Goal: Book appointment/travel/reservation

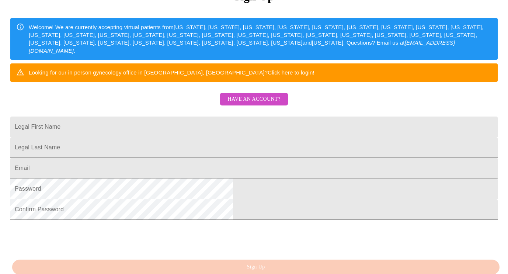
scroll to position [111, 0]
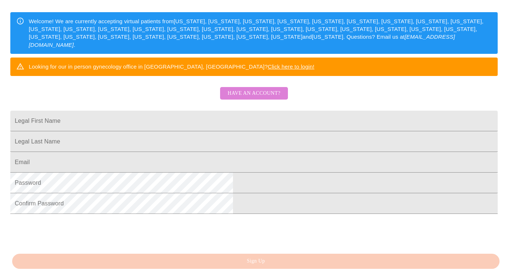
click at [264, 98] on span "Have an account?" at bounding box center [254, 93] width 53 height 9
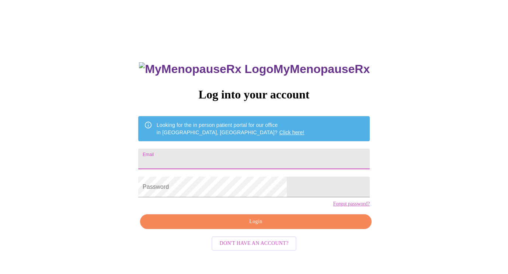
type input "jdsquazzo@gmail.com"
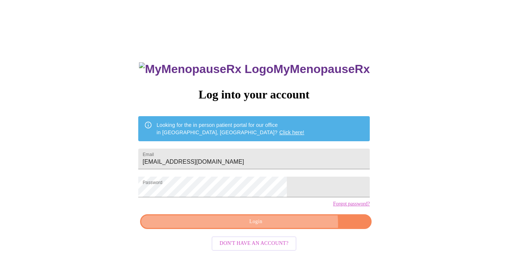
click at [281, 226] on span "Login" at bounding box center [256, 221] width 215 height 9
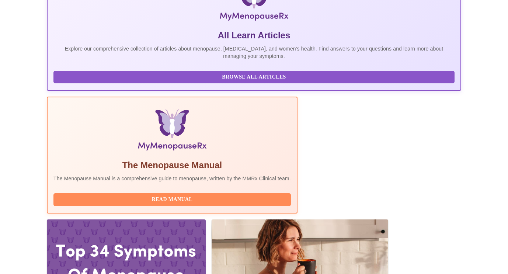
scroll to position [151, 0]
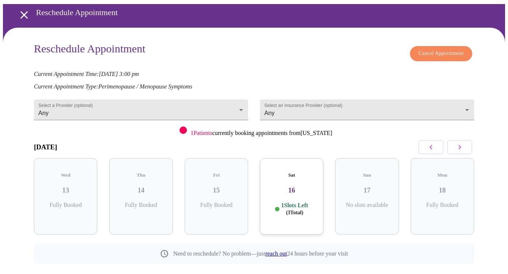
scroll to position [37, 0]
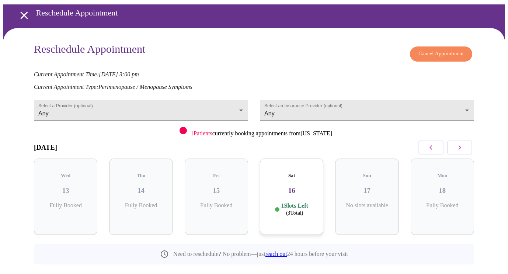
click at [459, 143] on icon "button" at bounding box center [459, 147] width 9 height 9
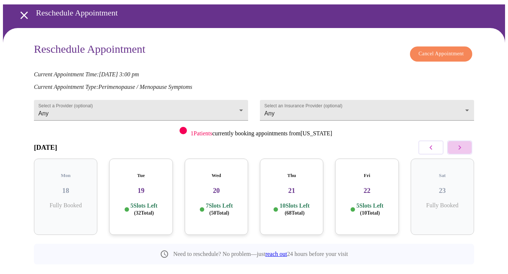
click at [459, 143] on icon "button" at bounding box center [459, 147] width 9 height 9
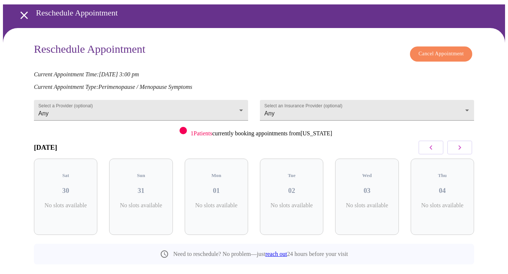
click at [459, 143] on icon "button" at bounding box center [459, 147] width 9 height 9
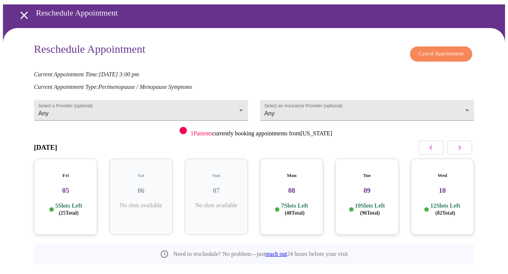
click at [459, 143] on icon "button" at bounding box center [459, 147] width 9 height 9
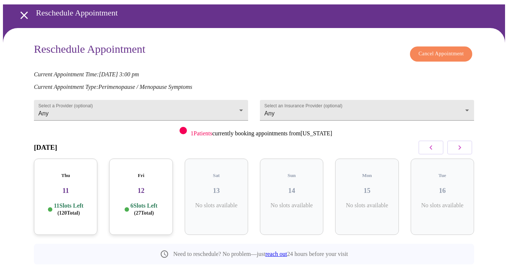
click at [459, 143] on icon "button" at bounding box center [459, 147] width 9 height 9
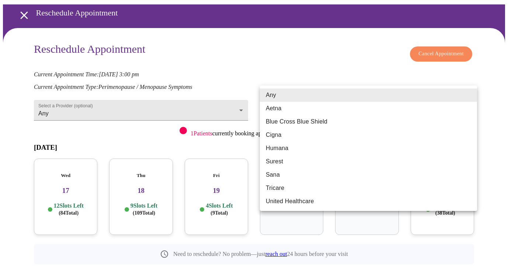
click at [446, 92] on body "MyMenopauseRx Appointments Messaging Labs Uploads Medications Community Refer a…" at bounding box center [254, 131] width 502 height 331
drag, startPoint x: 362, startPoint y: 130, endPoint x: 329, endPoint y: 118, distance: 35.7
click at [329, 118] on ul "Any Aetna Blue Cross Blue Shield Cigna Humana Surest Sana Tricare United Health…" at bounding box center [368, 148] width 217 height 125
click at [329, 118] on li "Blue Cross Blue Shield" at bounding box center [368, 121] width 217 height 13
type input "Blue Cross Blue Shield"
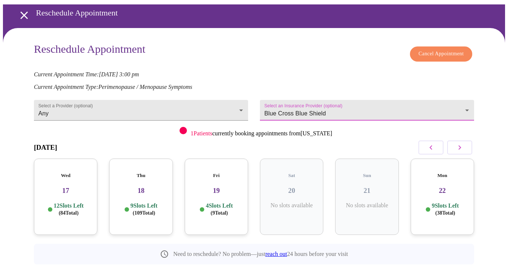
click at [67, 179] on div "Wed 17 12 Slots Left ( 84 Total)" at bounding box center [65, 197] width 63 height 76
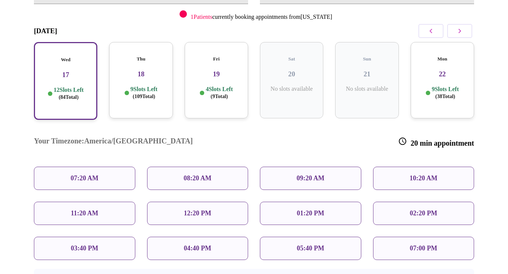
scroll to position [154, 0]
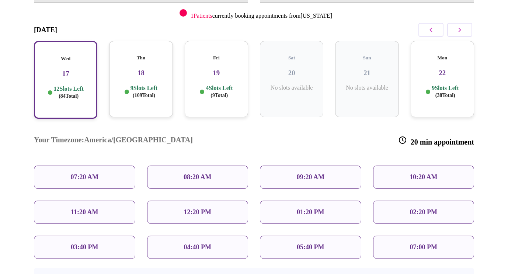
click at [405, 166] on div "10:20 AM" at bounding box center [423, 177] width 101 height 23
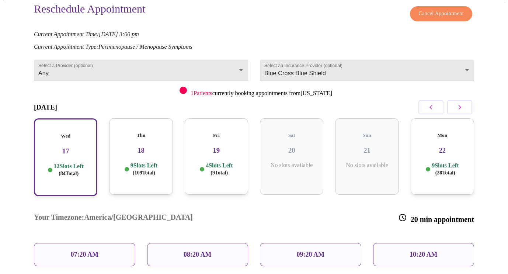
scroll to position [73, 0]
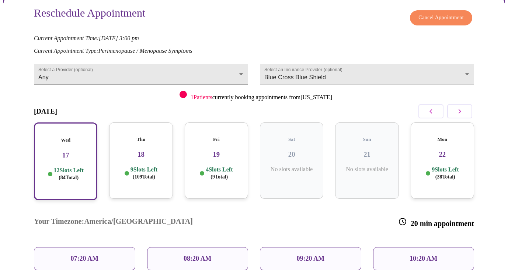
click at [221, 65] on body "MyMenopauseRx Appointments Messaging Labs Uploads Medications Community Refer a…" at bounding box center [254, 181] width 502 height 502
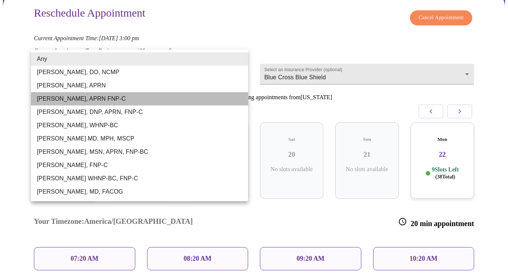
click at [124, 99] on li "[PERSON_NAME], APRN FNP-C" at bounding box center [139, 98] width 217 height 13
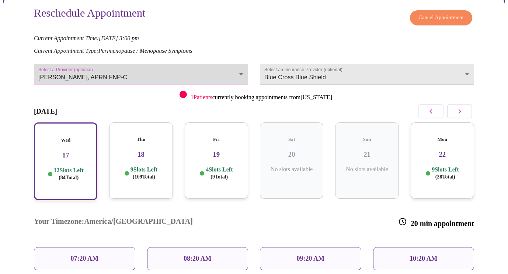
scroll to position [66, 0]
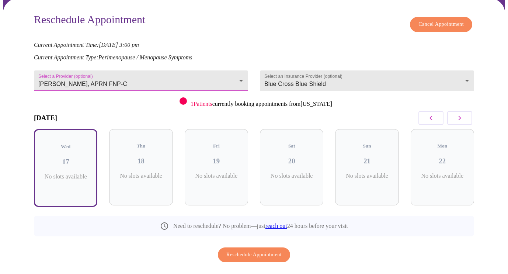
click at [205, 63] on body "MyMenopauseRx Appointments Messaging Labs Uploads Medications Community Refer a…" at bounding box center [254, 118] width 502 height 362
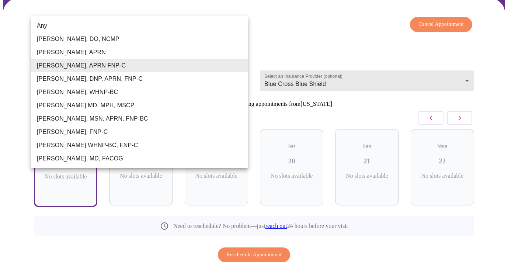
click at [119, 142] on li "[PERSON_NAME] WHNP-BC, FNP-C" at bounding box center [139, 145] width 217 height 13
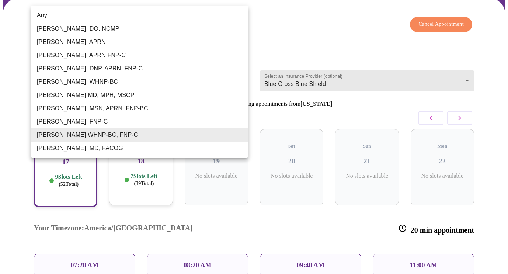
click at [150, 63] on body "MyMenopauseRx Appointments Messaging Labs Uploads Medications Community Refer a…" at bounding box center [254, 188] width 502 height 502
click at [98, 107] on li "[PERSON_NAME], MSN, APRN, FNP-BC" at bounding box center [139, 108] width 217 height 13
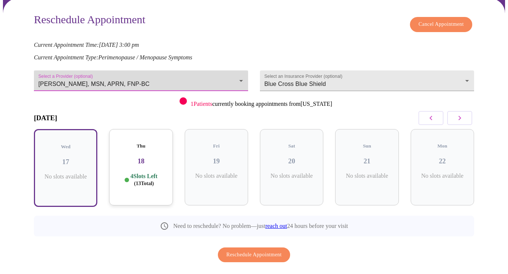
scroll to position [65, 0]
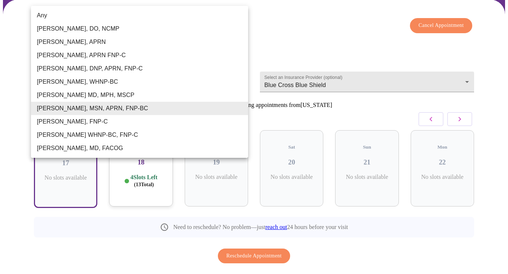
click at [224, 69] on body "MyMenopauseRx Appointments Messaging Labs Uploads Medications Community Refer a…" at bounding box center [254, 119] width 502 height 362
click at [147, 16] on li "Any" at bounding box center [139, 15] width 217 height 13
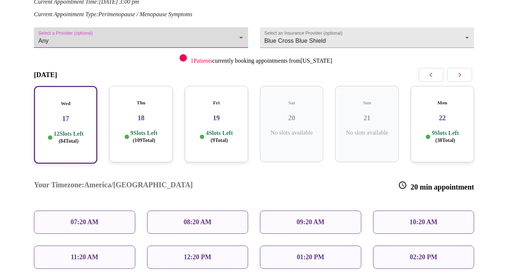
scroll to position [122, 0]
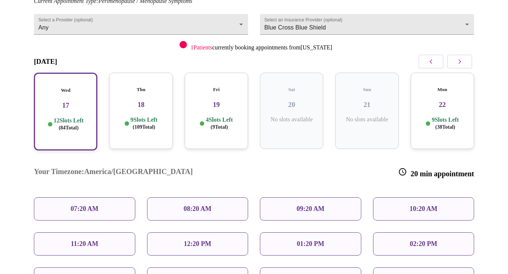
click at [407, 197] on div "10:20 AM" at bounding box center [423, 208] width 101 height 23
click at [410, 197] on div "10:20 AM" at bounding box center [423, 208] width 101 height 23
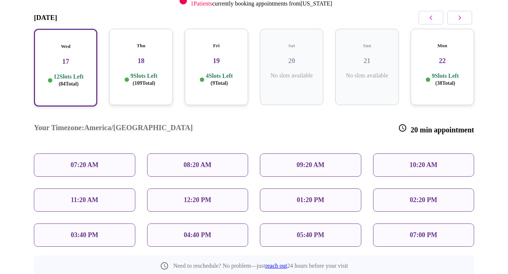
scroll to position [170, 0]
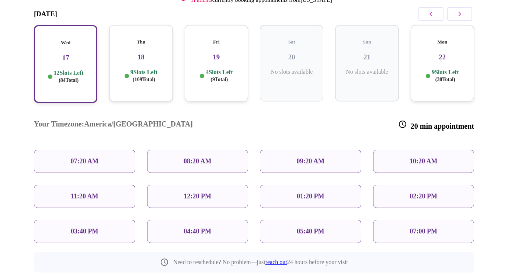
click at [396, 150] on div "10:20 AM" at bounding box center [423, 161] width 101 height 23
click at [146, 53] on h3 "18" at bounding box center [141, 57] width 52 height 8
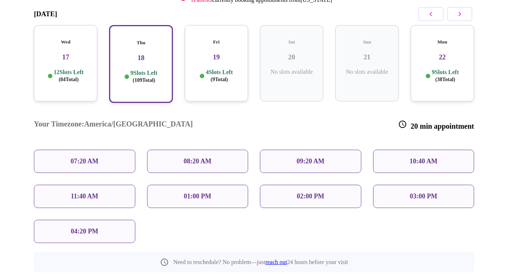
click at [442, 150] on div "10:40 AM" at bounding box center [423, 161] width 101 height 23
click at [413, 157] on p "10:40 AM" at bounding box center [424, 161] width 28 height 8
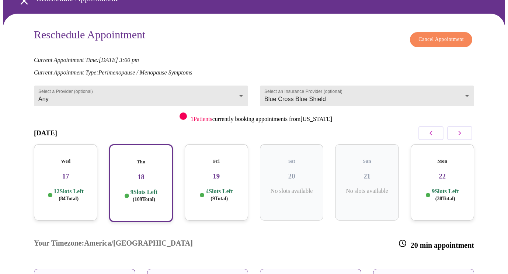
scroll to position [48, 0]
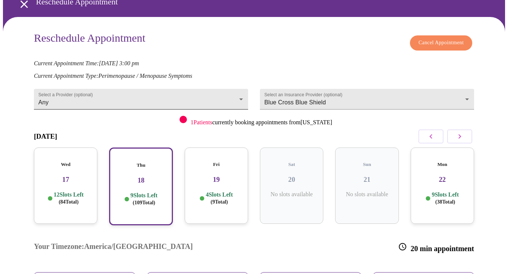
click at [188, 87] on body "MyMenopauseRx Appointments Messaging Labs Uploads Medications Community Refer a…" at bounding box center [254, 206] width 502 height 502
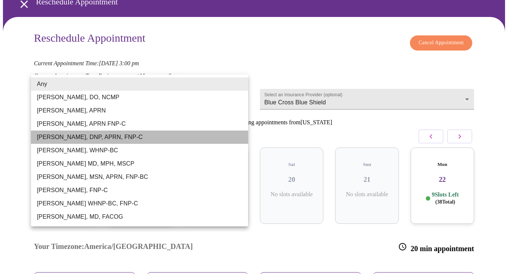
click at [137, 139] on li "[PERSON_NAME], DNP, APRN, FNP-C" at bounding box center [139, 137] width 217 height 13
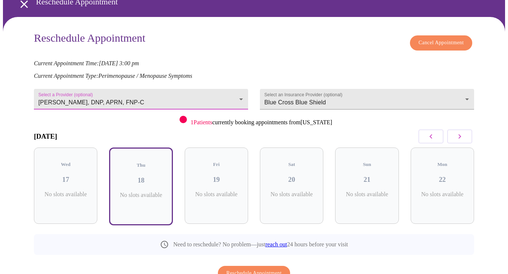
click at [135, 86] on body "MyMenopauseRx Appointments Messaging Labs Uploads Medications Community Refer a…" at bounding box center [254, 136] width 502 height 362
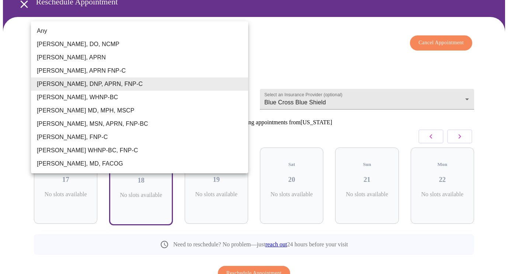
click at [126, 94] on li "[PERSON_NAME], WHNP-BC" at bounding box center [139, 97] width 217 height 13
type input "[PERSON_NAME], WHNP-BC"
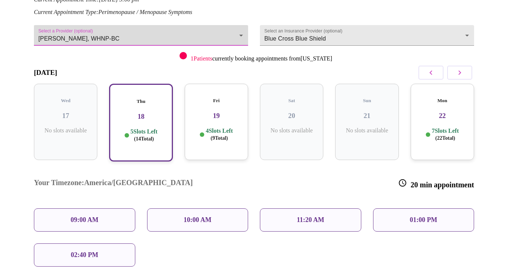
scroll to position [119, 0]
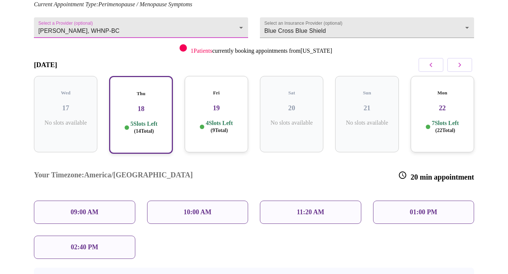
click at [221, 201] on div "10:00 AM" at bounding box center [197, 212] width 101 height 23
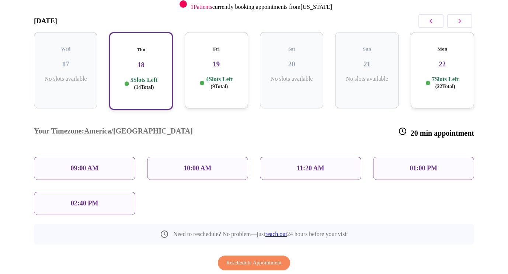
scroll to position [163, 0]
click at [255, 259] on span "Reschedule Appointment" at bounding box center [253, 263] width 55 height 9
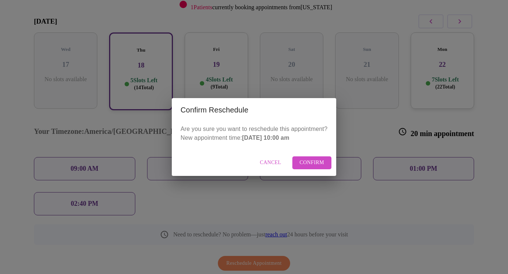
click at [318, 162] on span "Confirm" at bounding box center [312, 162] width 25 height 9
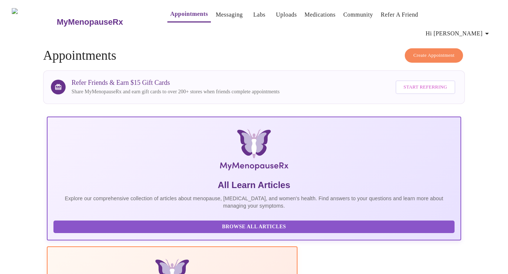
click at [463, 28] on span "Hi [PERSON_NAME]" at bounding box center [459, 33] width 66 height 10
click at [468, 53] on li "Log out" at bounding box center [476, 55] width 34 height 13
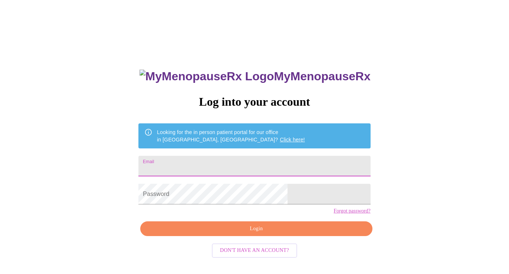
type input "jdsquazzo@gmail.com"
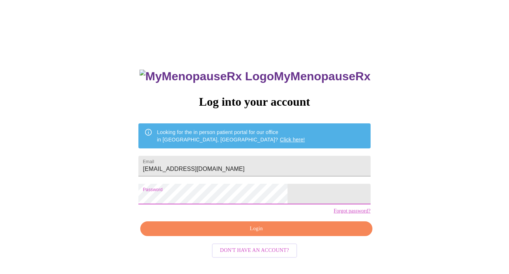
click at [215, 234] on span "Login" at bounding box center [256, 229] width 215 height 9
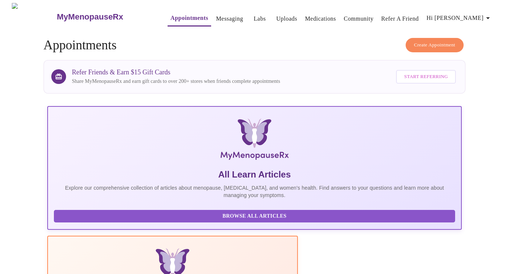
click at [485, 15] on span "Hi [PERSON_NAME]" at bounding box center [459, 18] width 66 height 10
click at [470, 55] on li "Log out" at bounding box center [476, 55] width 34 height 13
